Goal: Task Accomplishment & Management: Complete application form

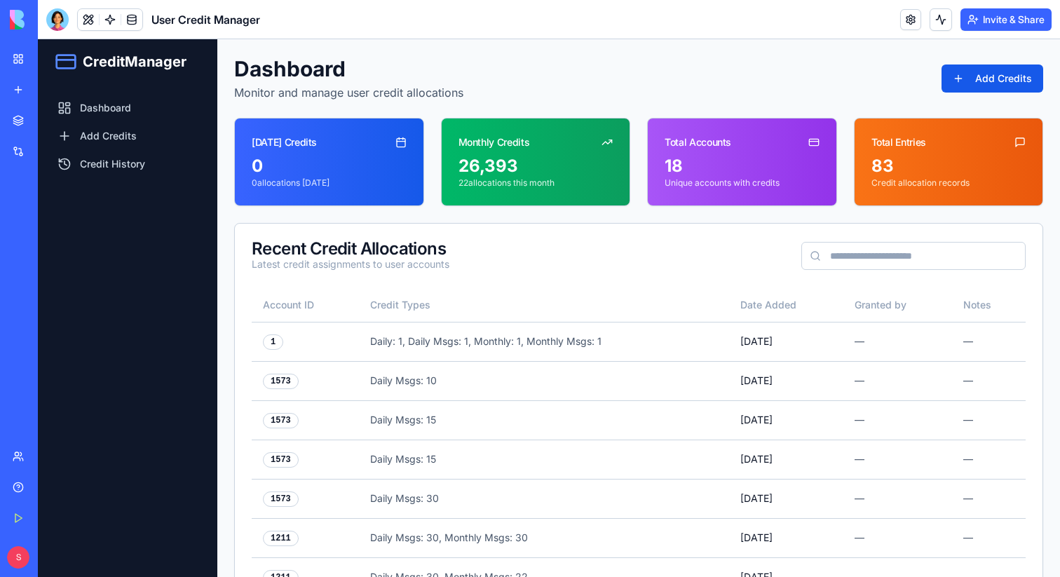
click at [976, 95] on div "Dashboard Monitor and manage user credit allocations Add Credits" at bounding box center [638, 78] width 809 height 45
click at [976, 81] on button "Add Credits" at bounding box center [993, 79] width 102 height 28
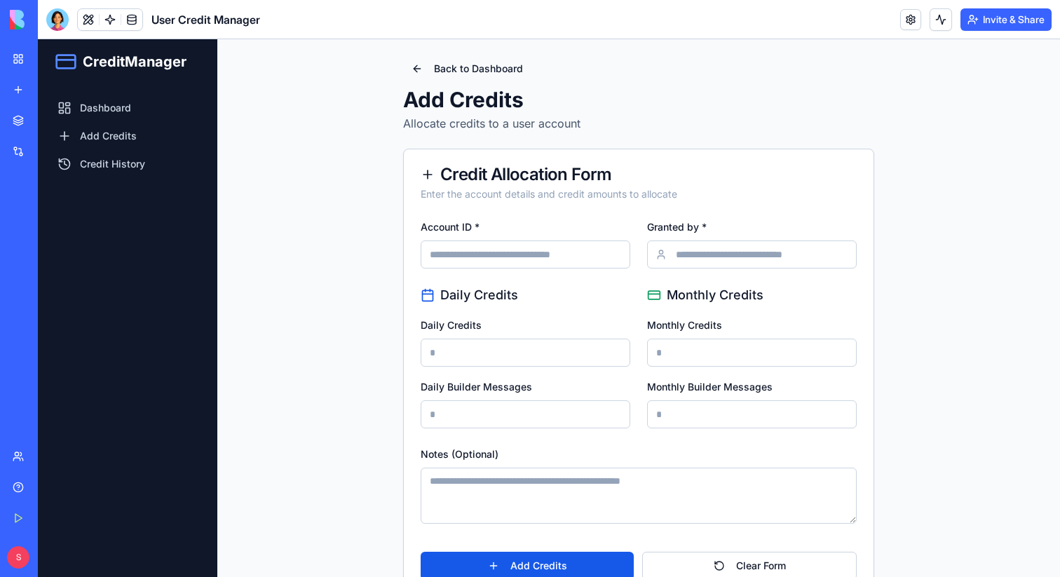
click at [468, 264] on input "Account ID *" at bounding box center [526, 255] width 210 height 28
paste input "****"
type input "****"
click at [700, 262] on input "Granted by *" at bounding box center [752, 255] width 210 height 28
type input "******"
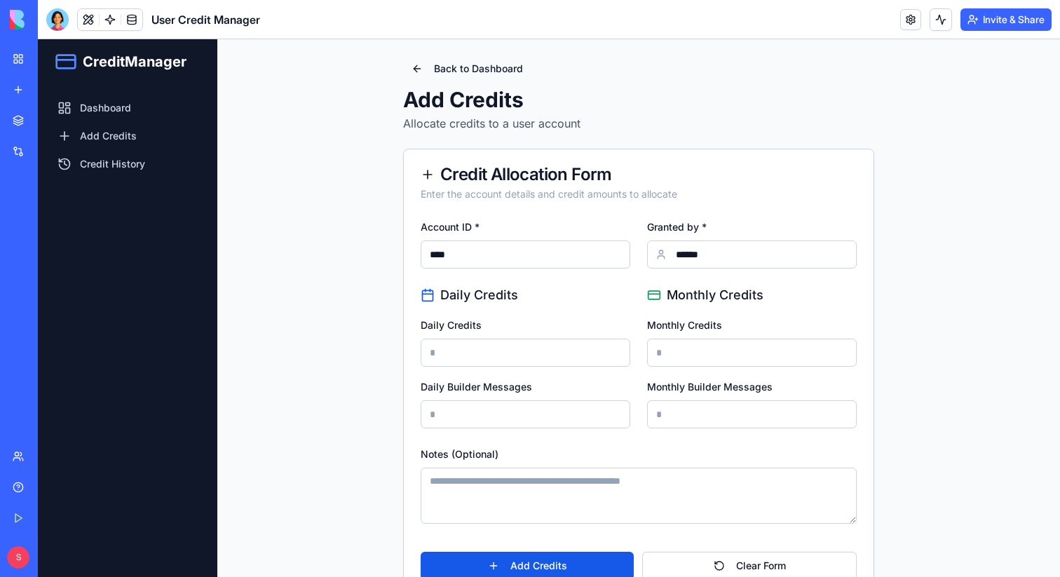
click at [529, 358] on input "Daily Credits" at bounding box center [526, 353] width 210 height 28
type input "*"
click at [692, 361] on input "Monthly Credits" at bounding box center [752, 353] width 210 height 28
type input "*"
click at [567, 407] on input "Daily Builder Messages" at bounding box center [526, 414] width 210 height 28
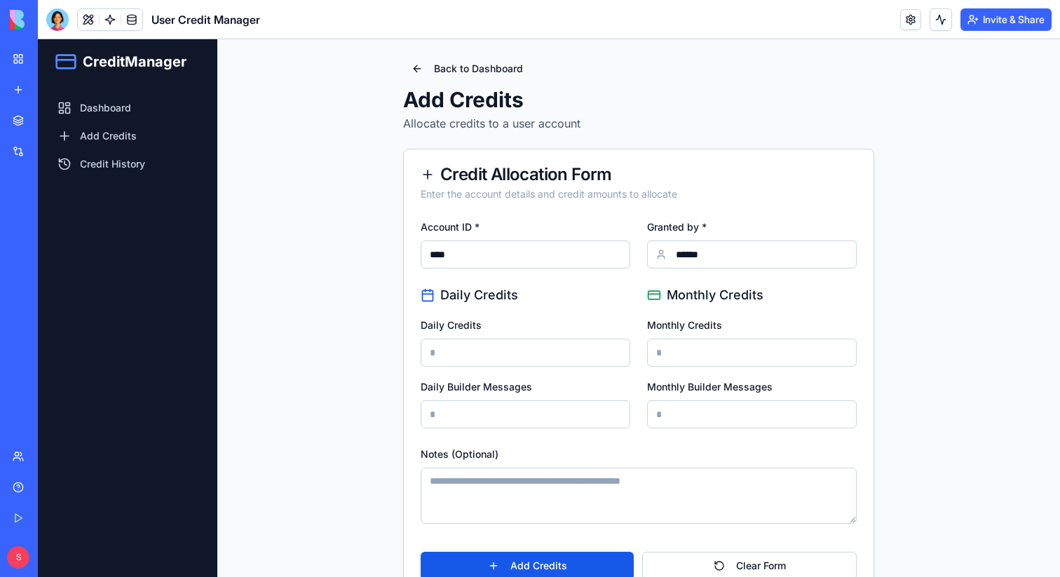
type input "*"
click at [710, 427] on input "Monthly Builder Messages" at bounding box center [752, 414] width 210 height 28
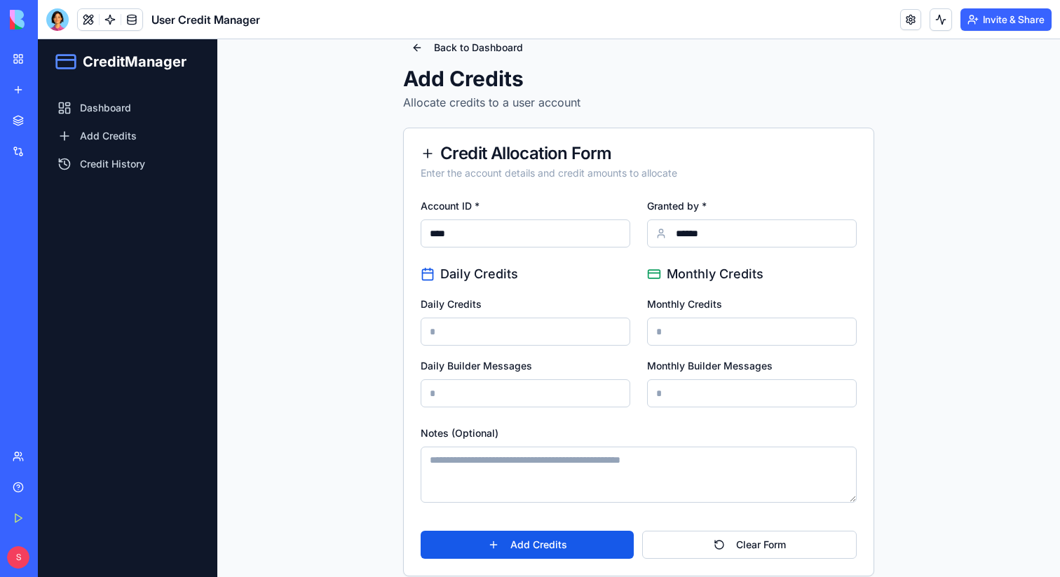
scroll to position [37, 0]
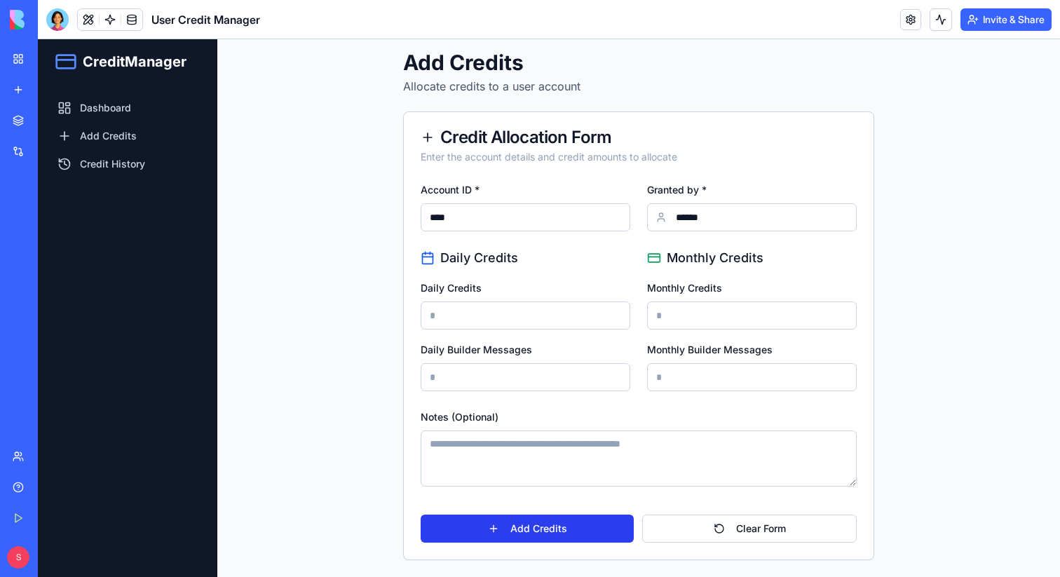
type input "*"
click at [539, 532] on button "Add Credits" at bounding box center [527, 529] width 213 height 28
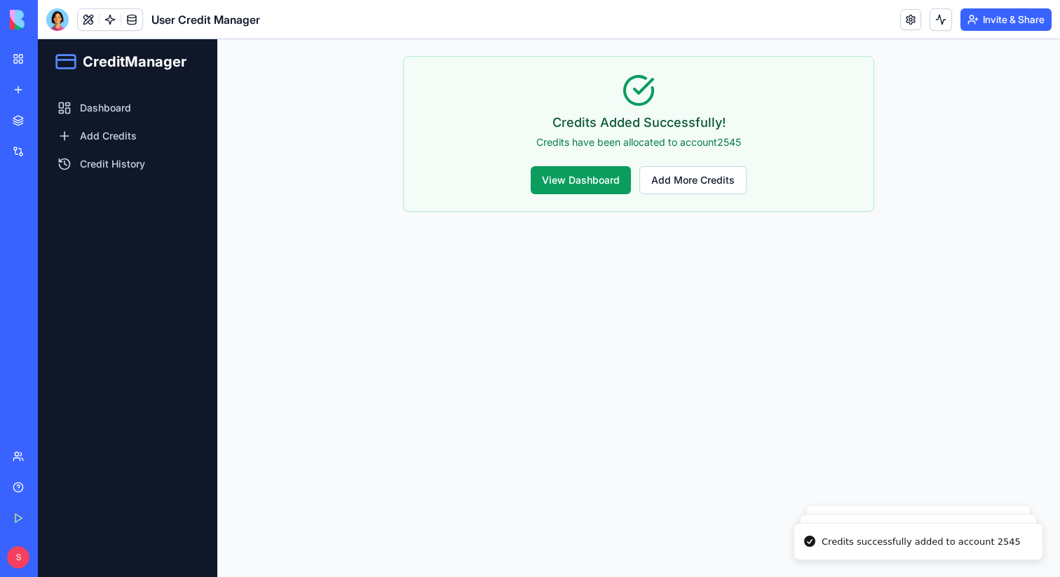
scroll to position [0, 0]
